Goal: Information Seeking & Learning: Learn about a topic

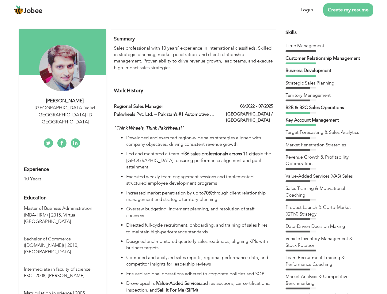
click at [63, 108] on div "[GEOGRAPHIC_DATA] , Valid [GEOGRAPHIC_DATA] ID [GEOGRAPHIC_DATA]" at bounding box center [65, 115] width 82 height 21
click at [65, 101] on div "[PERSON_NAME]" at bounding box center [65, 100] width 82 height 7
click at [65, 108] on div "[GEOGRAPHIC_DATA] , Valid [GEOGRAPHIC_DATA] ID [GEOGRAPHIC_DATA]" at bounding box center [65, 115] width 82 height 21
click at [63, 160] on div "Experience 10 Years" at bounding box center [55, 171] width 72 height 22
click at [55, 176] on div "10 Years" at bounding box center [55, 179] width 63 height 7
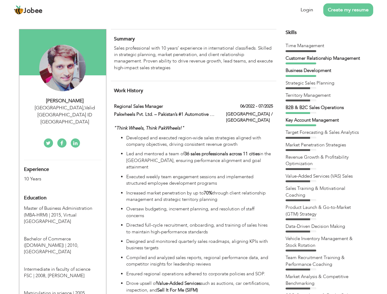
click at [63, 192] on div "Education" at bounding box center [55, 198] width 72 height 12
click at [63, 205] on span "Master of Business Administration (MBA-HRM) | 2015," at bounding box center [58, 211] width 68 height 13
click at [63, 236] on span "Bachelor of Commerce ([DOMAIN_NAME]) | 2010," at bounding box center [51, 242] width 55 height 13
click at [63, 266] on span "Intermediate in faculty of science FSC | 2008," at bounding box center [57, 272] width 67 height 13
click at [63, 290] on span "Matriculation in science | 2005," at bounding box center [55, 293] width 62 height 6
